Goal: Information Seeking & Learning: Check status

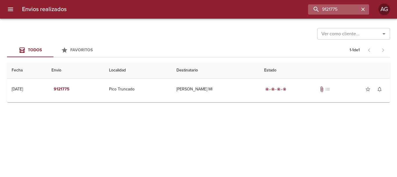
click at [365, 8] on icon "button" at bounding box center [363, 9] width 6 height 6
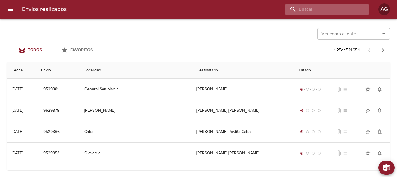
click at [329, 14] on input "buscar" at bounding box center [322, 9] width 74 height 10
paste input "[PERSON_NAME] [PERSON_NAME]"
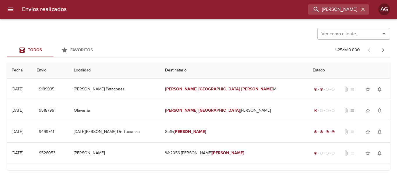
click at [170, 39] on div "Ver como cliente... Ver como cliente..." at bounding box center [198, 33] width 383 height 15
click at [346, 8] on input "[PERSON_NAME]" at bounding box center [322, 9] width 74 height 10
paste input "[PERSON_NAME] ML"
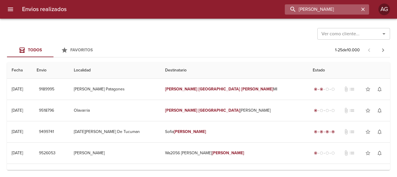
scroll to position [0, 9]
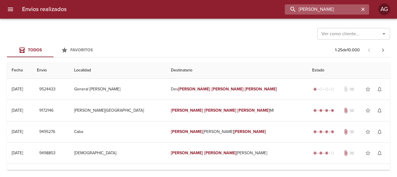
click at [331, 5] on input "[PERSON_NAME]" at bounding box center [322, 9] width 74 height 10
click at [331, 5] on input "9524433" at bounding box center [322, 9] width 74 height 10
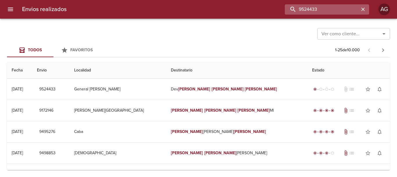
click at [331, 5] on input "9524433" at bounding box center [322, 9] width 74 height 10
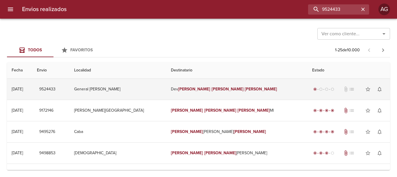
click at [149, 88] on td "General [PERSON_NAME]" at bounding box center [117, 89] width 97 height 21
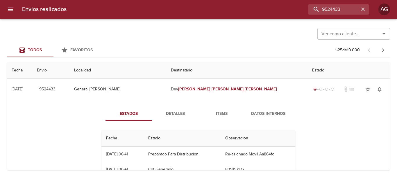
click at [171, 114] on span "Detalles" at bounding box center [176, 113] width 40 height 7
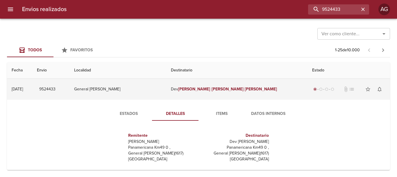
click at [209, 92] on td "Dev [PERSON_NAME]" at bounding box center [236, 89] width 141 height 21
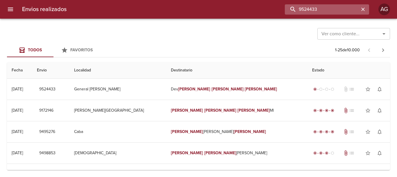
click at [338, 7] on input "9524433" at bounding box center [322, 9] width 74 height 10
paste input "[PERSON_NAME]"
type input "[PERSON_NAME]"
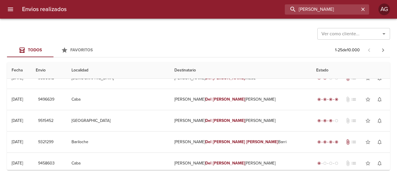
scroll to position [0, 0]
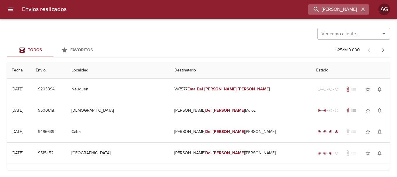
drag, startPoint x: 363, startPoint y: 8, endPoint x: 353, endPoint y: 12, distance: 11.5
click at [362, 9] on icon "button" at bounding box center [363, 9] width 6 height 6
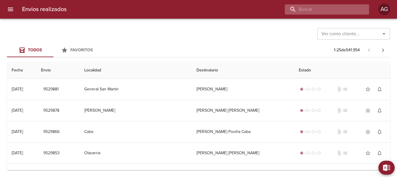
click at [329, 5] on input "buscar" at bounding box center [322, 9] width 74 height 10
paste input "[PERSON_NAME] Ml"
type input "[PERSON_NAME]"
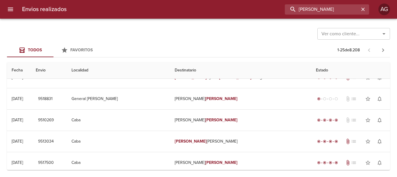
scroll to position [440, 0]
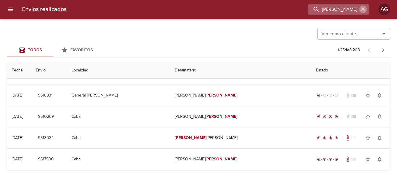
click at [363, 10] on icon "button" at bounding box center [362, 9] width 3 height 3
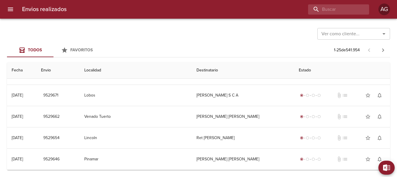
scroll to position [0, 0]
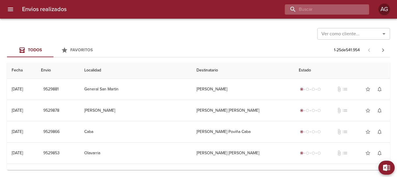
click at [348, 11] on input "buscar" at bounding box center [322, 9] width 74 height 10
paste input "[PERSON_NAME]"
type input "[PERSON_NAME]"
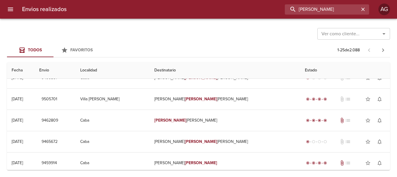
scroll to position [145, 0]
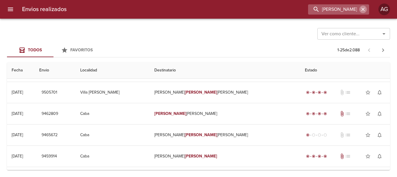
click at [363, 11] on icon "button" at bounding box center [363, 9] width 6 height 6
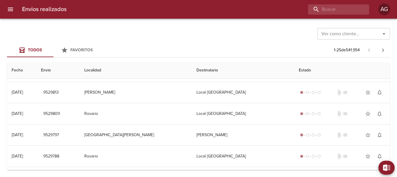
scroll to position [0, 0]
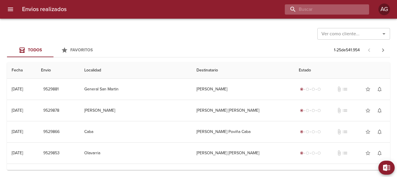
click at [338, 14] on input "buscar" at bounding box center [322, 9] width 74 height 10
type input "9244120"
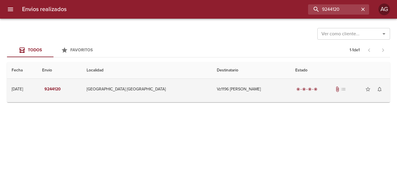
click at [243, 95] on td "Vz1196 [PERSON_NAME]" at bounding box center [251, 89] width 79 height 21
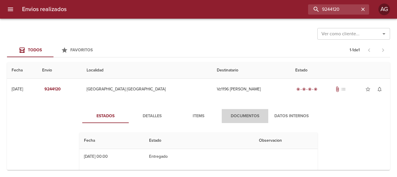
click at [243, 117] on span "Documentos" at bounding box center [245, 115] width 40 height 7
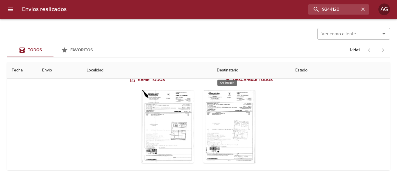
scroll to position [58, 0]
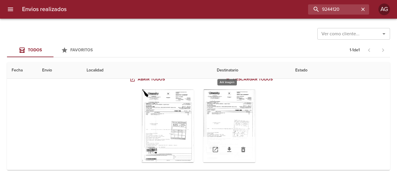
click at [232, 123] on div "Tabla de envíos del cliente" at bounding box center [229, 125] width 52 height 73
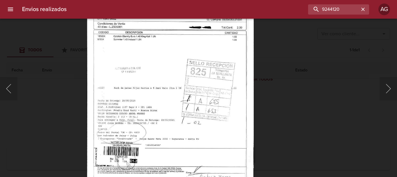
click at [276, 124] on div "Lightbox" at bounding box center [198, 88] width 397 height 177
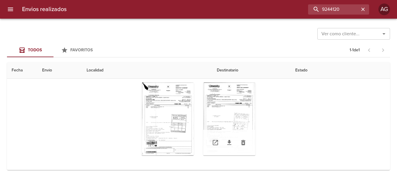
scroll to position [67, 0]
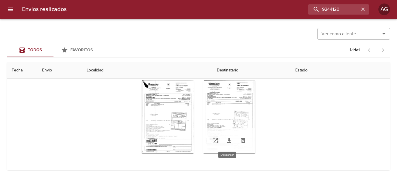
click at [227, 143] on icon "Tabla de envíos del cliente" at bounding box center [229, 140] width 7 height 7
